Goal: Transaction & Acquisition: Register for event/course

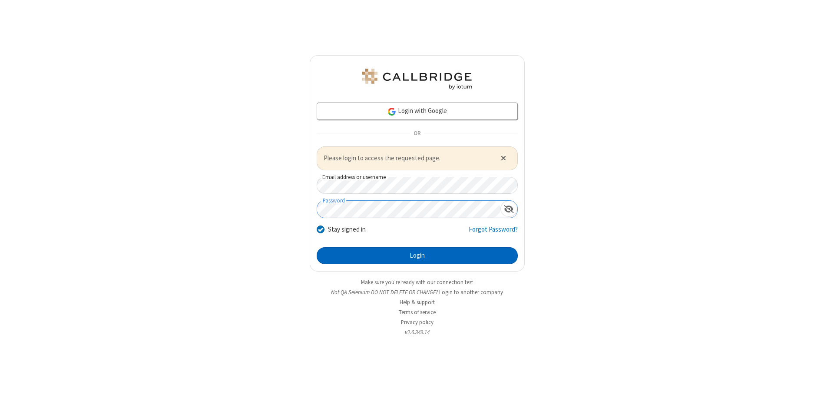
click at [417, 255] on button "Login" at bounding box center [417, 255] width 201 height 17
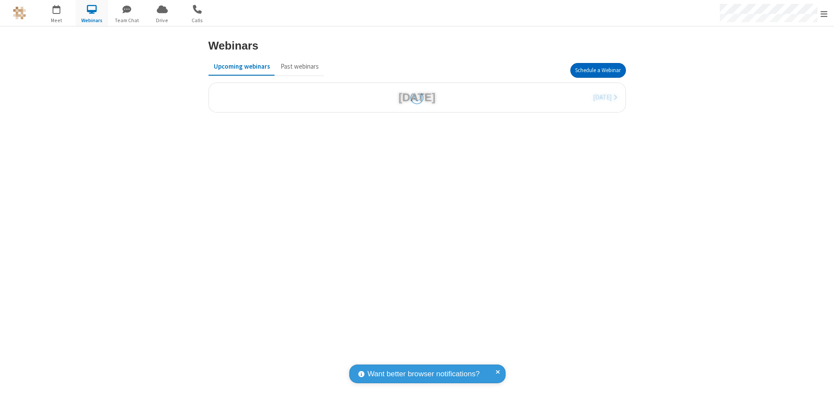
click at [598, 70] on button "Schedule a Webinar" at bounding box center [598, 70] width 56 height 15
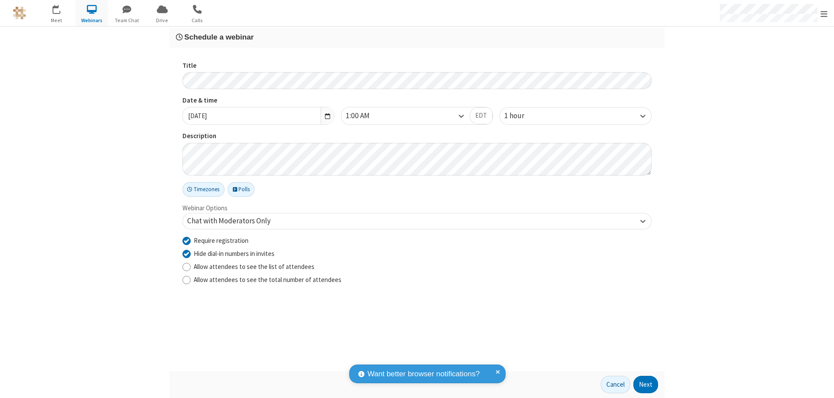
click at [186, 240] on input "Require registration" at bounding box center [186, 240] width 8 height 9
checkbox input "false"
click at [646, 385] on button "Next" at bounding box center [645, 384] width 25 height 17
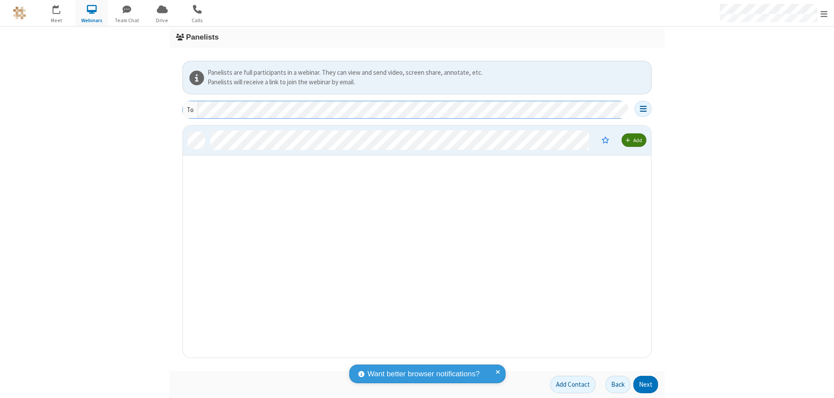
scroll to position [225, 462]
click at [646, 385] on button "Next" at bounding box center [645, 384] width 25 height 17
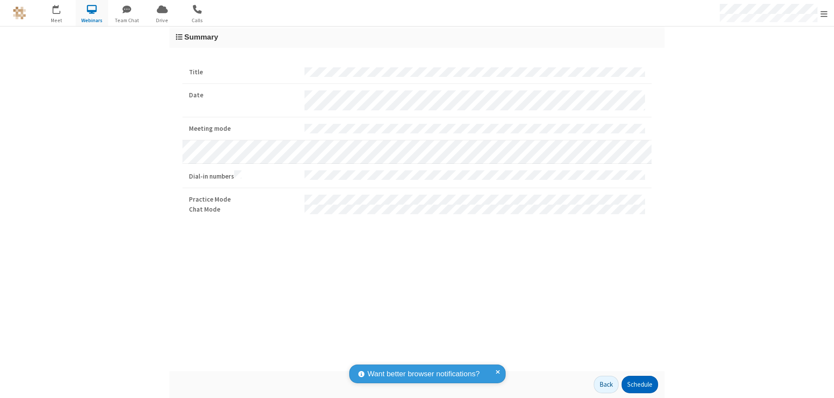
click at [640, 385] on button "Schedule" at bounding box center [640, 384] width 36 height 17
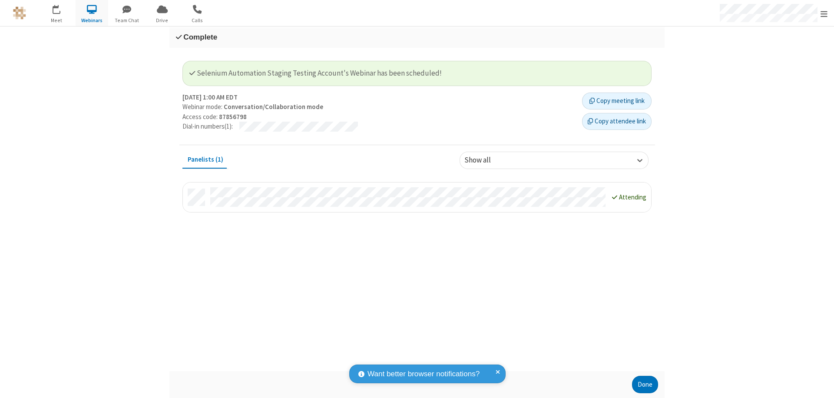
click at [645, 385] on button "Done" at bounding box center [645, 384] width 26 height 17
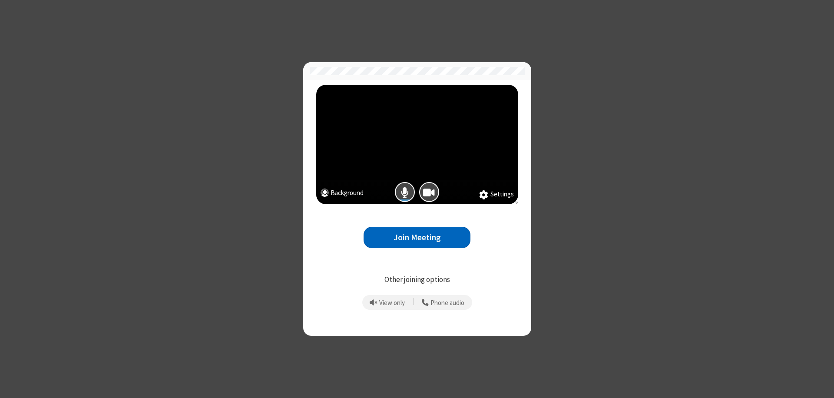
click at [417, 237] on button "Join Meeting" at bounding box center [417, 237] width 107 height 21
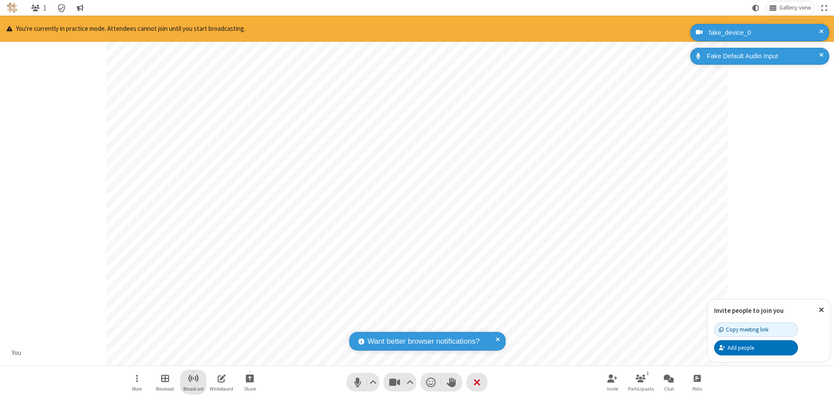
click at [193, 378] on span "Start broadcast" at bounding box center [193, 378] width 11 height 11
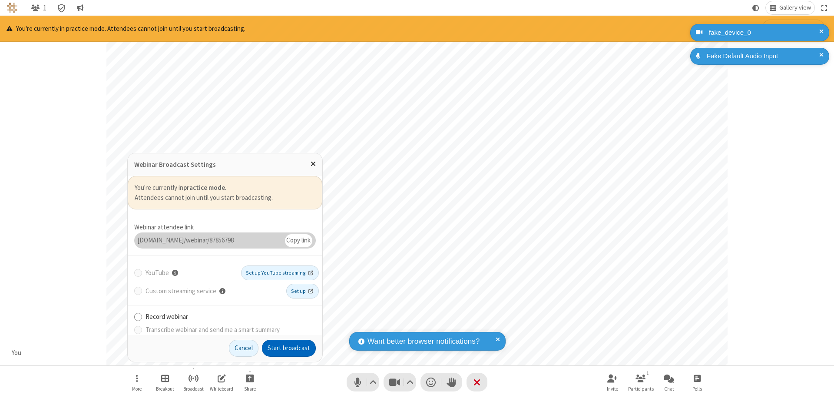
click at [289, 348] on button "Start broadcast" at bounding box center [289, 348] width 54 height 17
